Goal: Information Seeking & Learning: Find specific fact

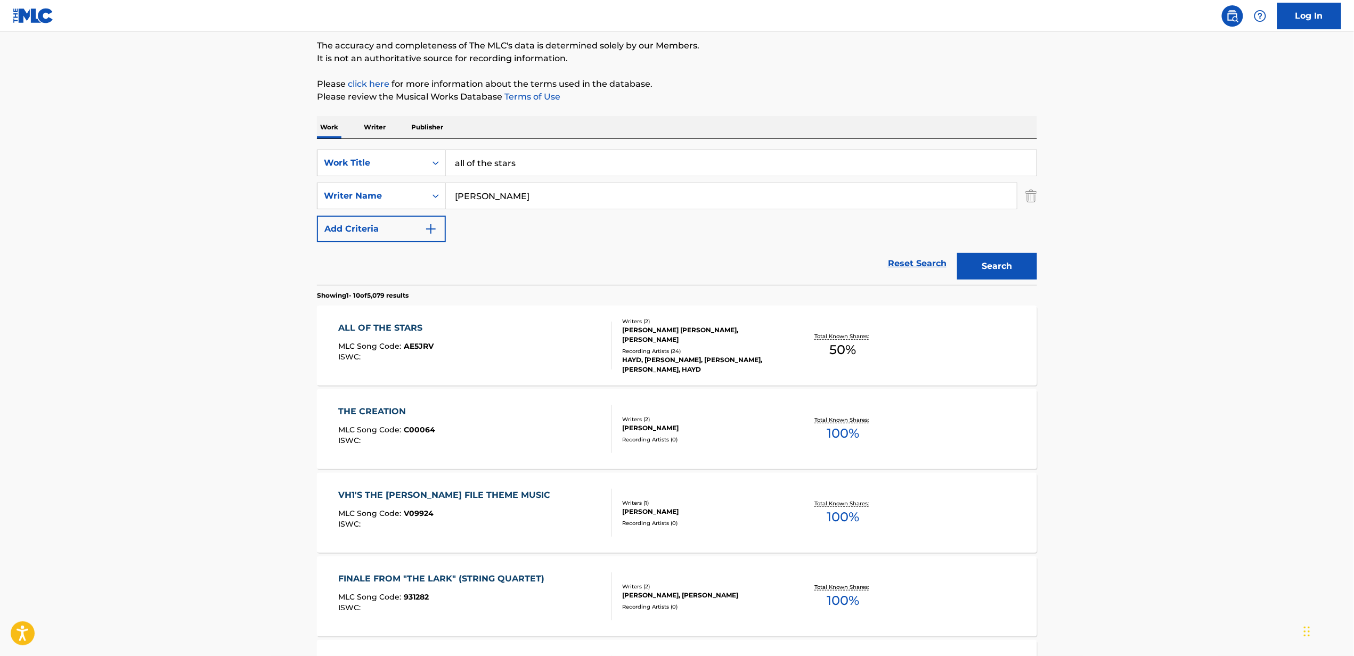
scroll to position [213, 0]
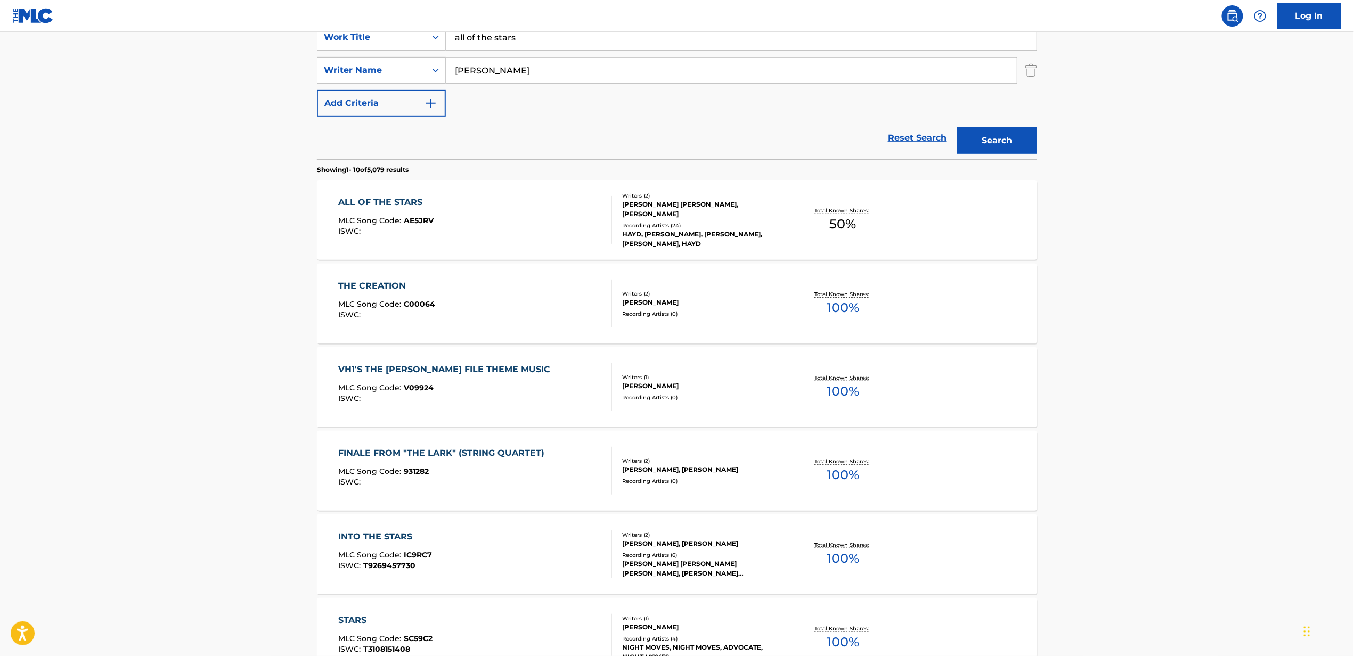
click at [646, 231] on div "HAYD, [PERSON_NAME], [PERSON_NAME], [PERSON_NAME], HAYD" at bounding box center [702, 239] width 161 height 19
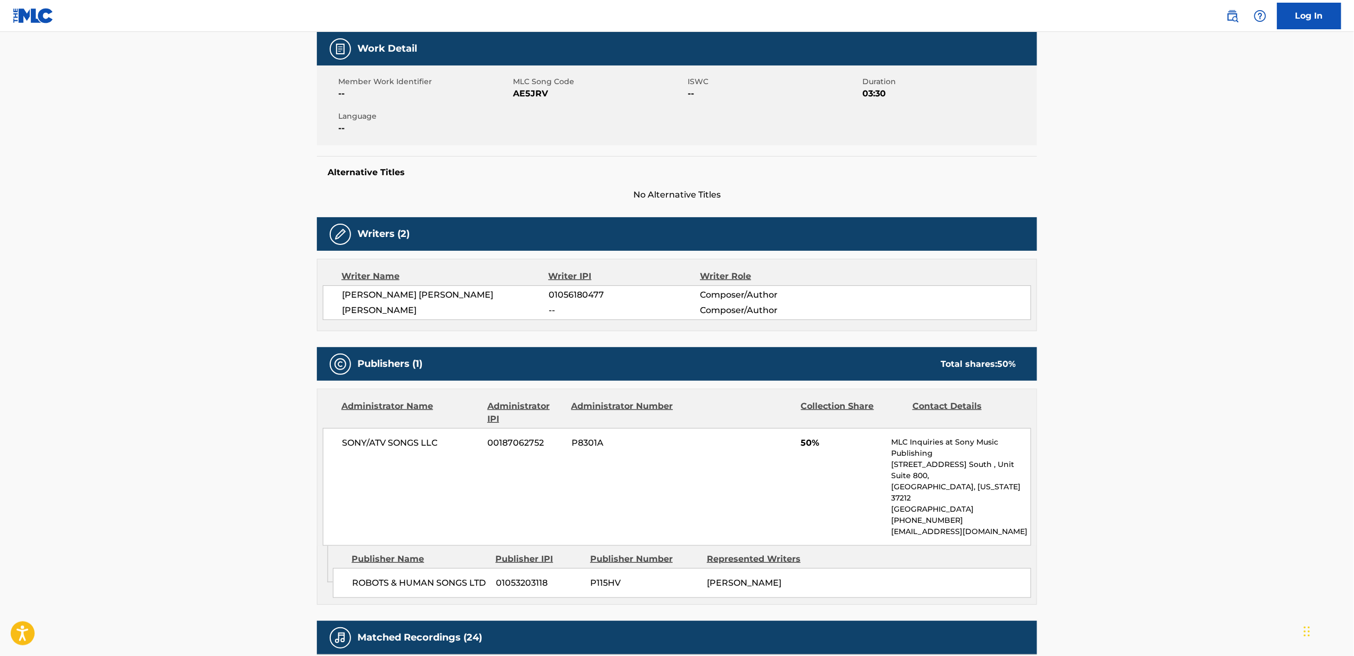
scroll to position [124, 0]
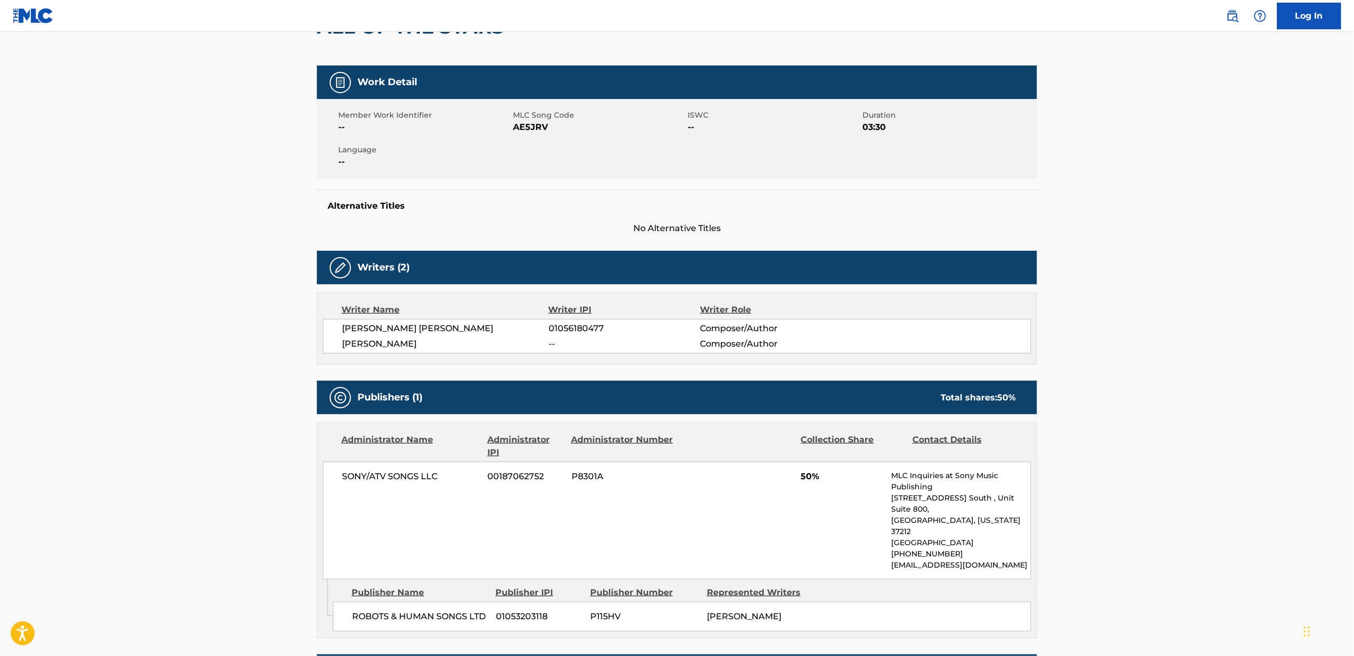
click at [364, 327] on span "[PERSON_NAME] [PERSON_NAME]" at bounding box center [445, 328] width 207 height 13
drag, startPoint x: 364, startPoint y: 327, endPoint x: 450, endPoint y: 324, distance: 85.8
click at [450, 324] on span "[PERSON_NAME] [PERSON_NAME]" at bounding box center [445, 328] width 207 height 13
copy span "[PERSON_NAME] [PERSON_NAME]"
drag, startPoint x: 360, startPoint y: 190, endPoint x: 376, endPoint y: 182, distance: 17.6
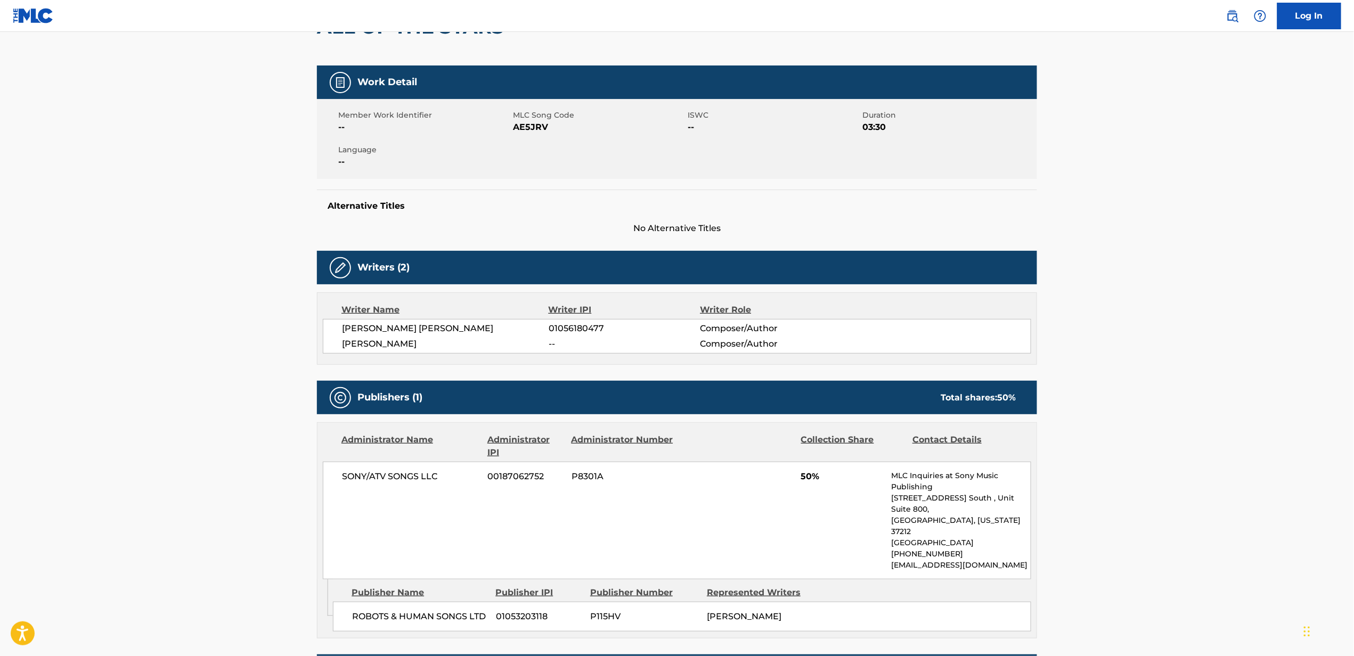
click at [369, 185] on div "Work Detail Member Work Identifier -- MLC Song Code AE5JRV ISWC -- Duration 03:…" at bounding box center [677, 150] width 720 height 169
click at [556, 329] on span "01056180477" at bounding box center [624, 328] width 151 height 13
copy span "01056180477"
